Goal: Go to known website: Access a specific website the user already knows

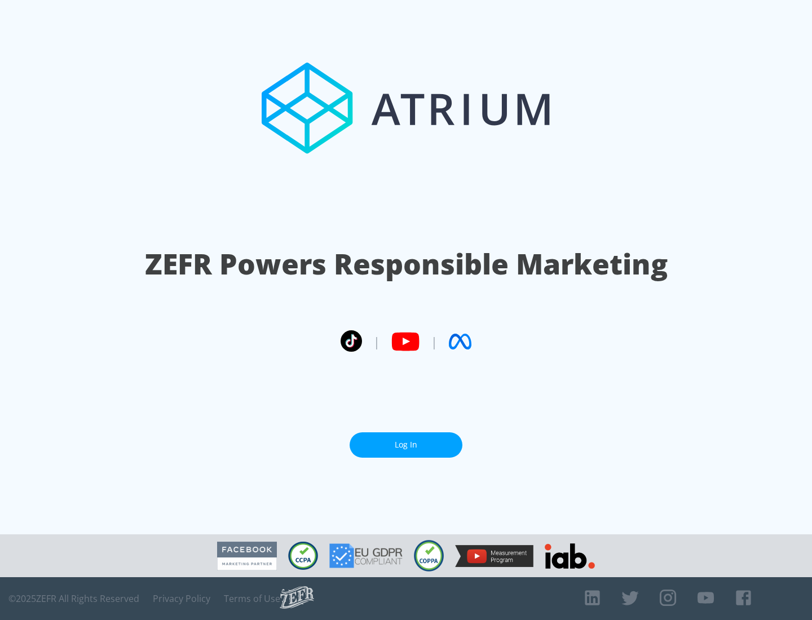
click at [406, 445] on link "Log In" at bounding box center [405, 444] width 113 height 25
